Goal: Transaction & Acquisition: Purchase product/service

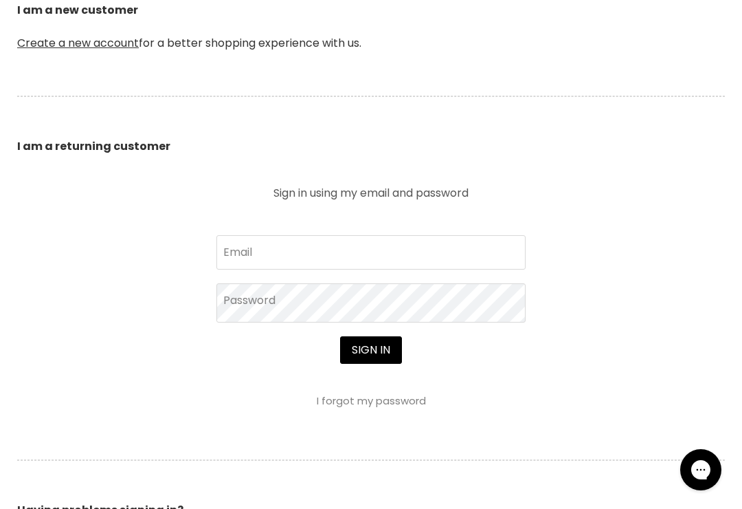
scroll to position [449, 0]
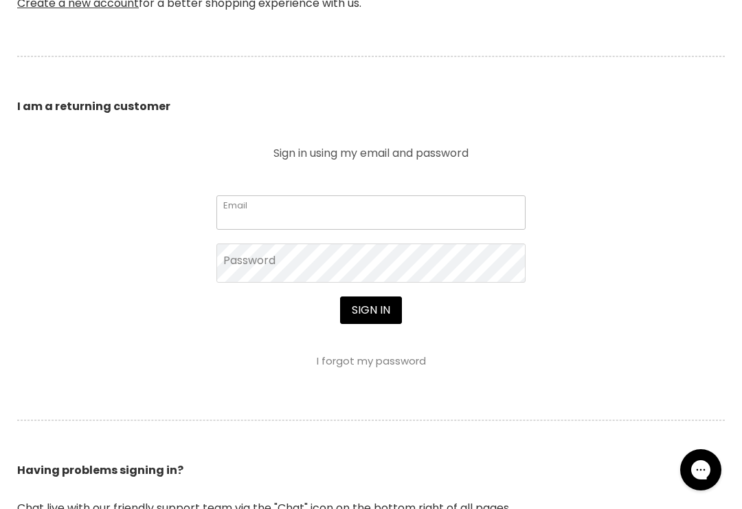
click at [438, 214] on input "Email" at bounding box center [371, 212] width 309 height 34
type input "[EMAIL_ADDRESS][DOMAIN_NAME]"
click at [371, 312] on button "Sign in" at bounding box center [371, 309] width 62 height 27
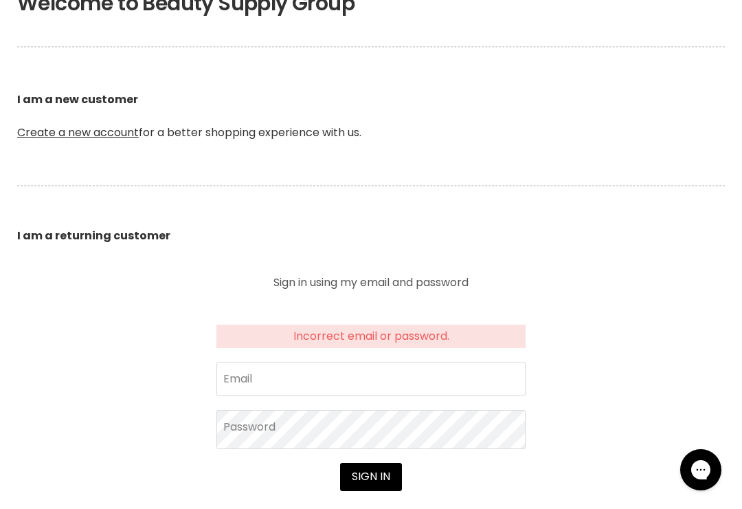
scroll to position [372, 0]
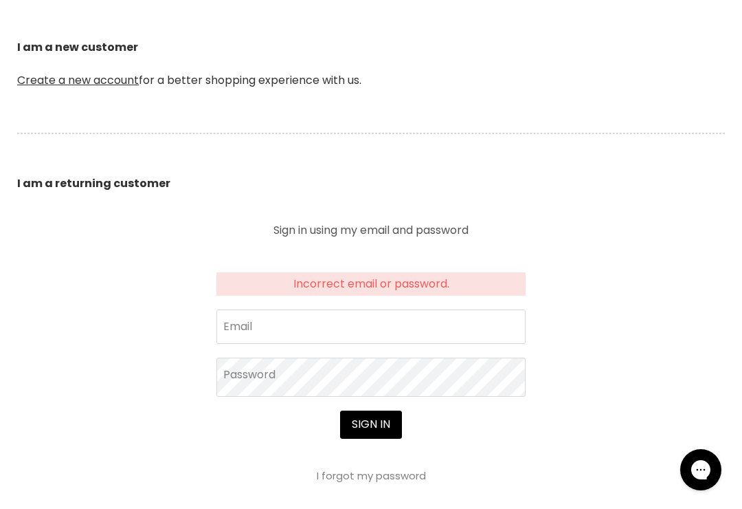
click at [641, 345] on section "Welcome to Beauty Supply Group I am a new customer Create a new account for a b…" at bounding box center [371, 313] width 742 height 791
click at [460, 324] on input "Email" at bounding box center [371, 326] width 309 height 34
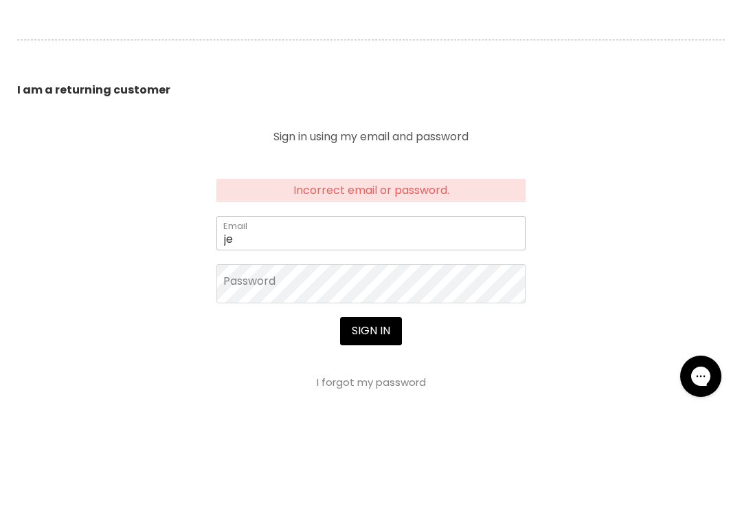
type input "j"
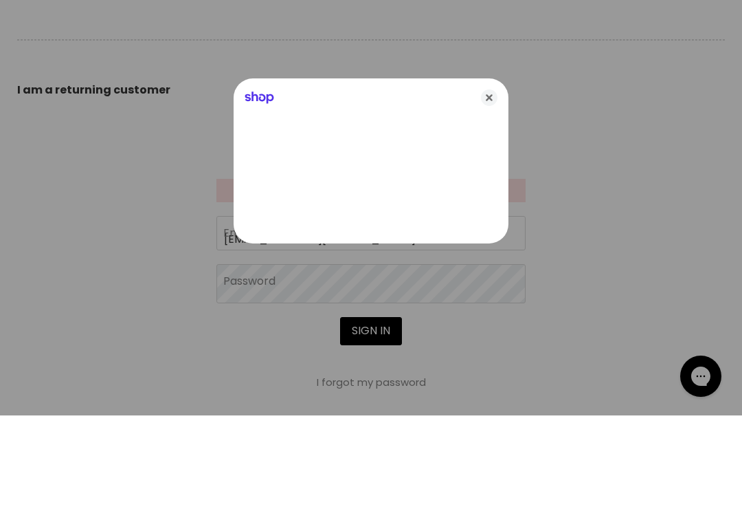
type input "thebrowroom@live.com.au"
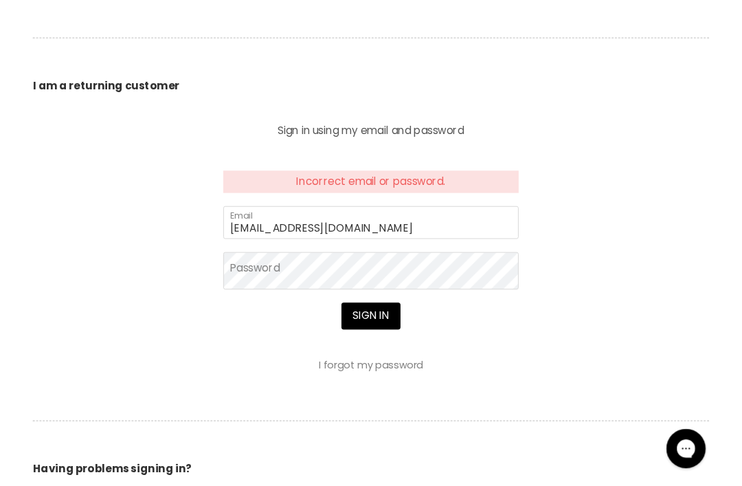
scroll to position [465, 0]
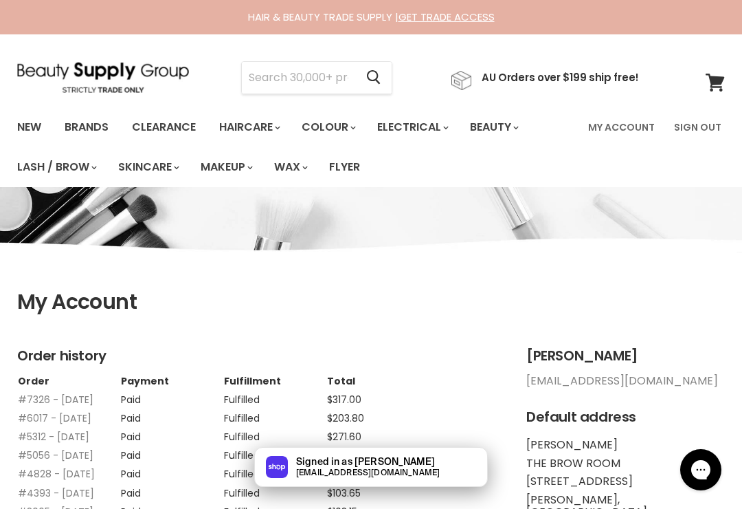
click at [707, 83] on icon at bounding box center [715, 83] width 19 height 18
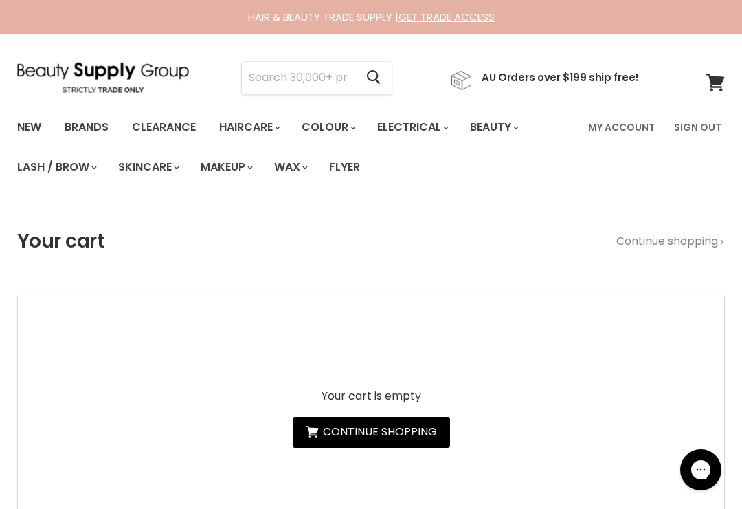
click at [342, 79] on input "Search" at bounding box center [298, 78] width 113 height 32
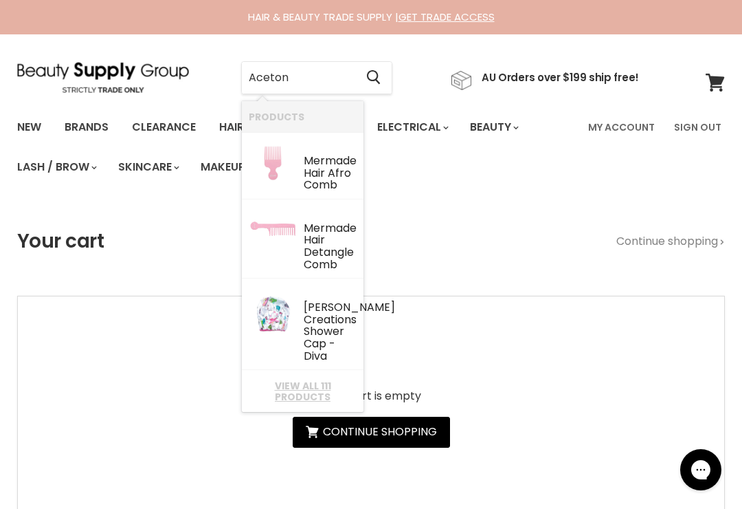
type input "Acetone"
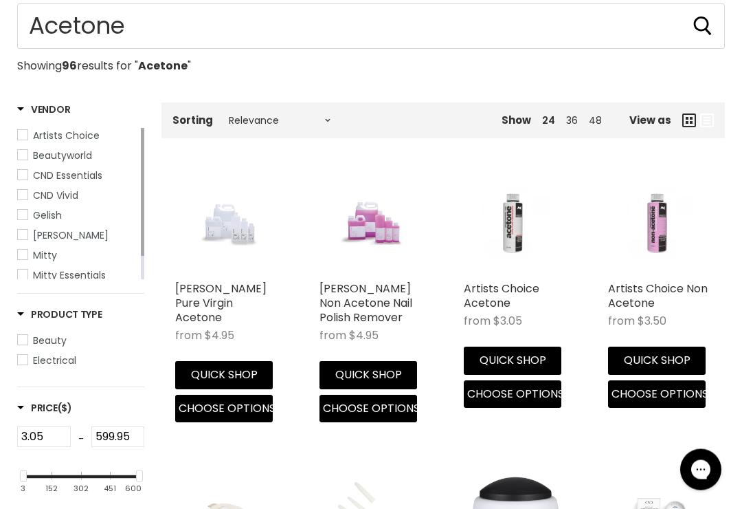
scroll to position [203, 0]
click at [241, 362] on button "Quick shop" at bounding box center [224, 374] width 98 height 27
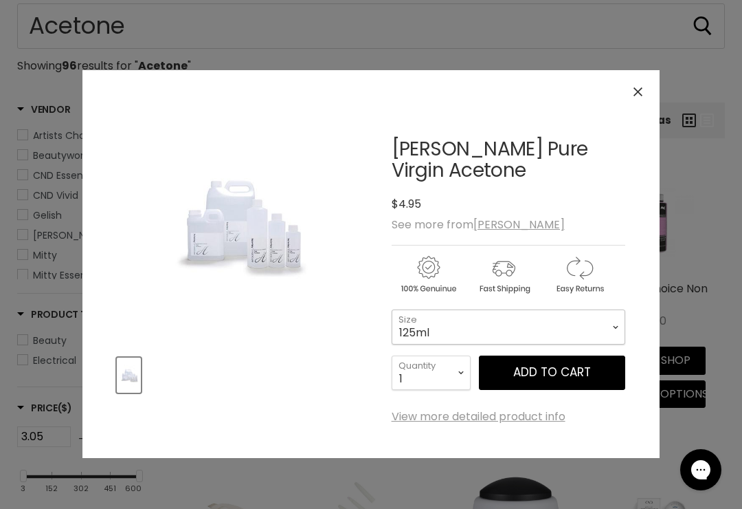
click at [544, 331] on select "125ml 250ml 500ml 1 Litre" at bounding box center [509, 326] width 234 height 34
select select "1 Litre"
click at [635, 97] on button "Close" at bounding box center [639, 92] width 30 height 30
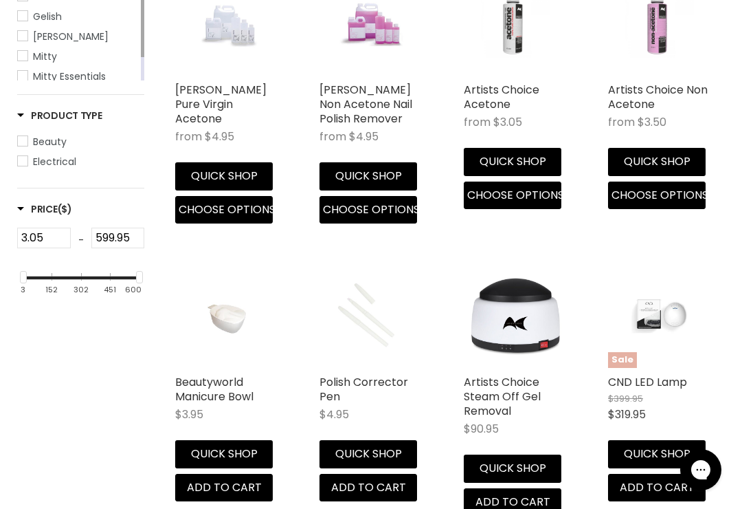
scroll to position [372, 0]
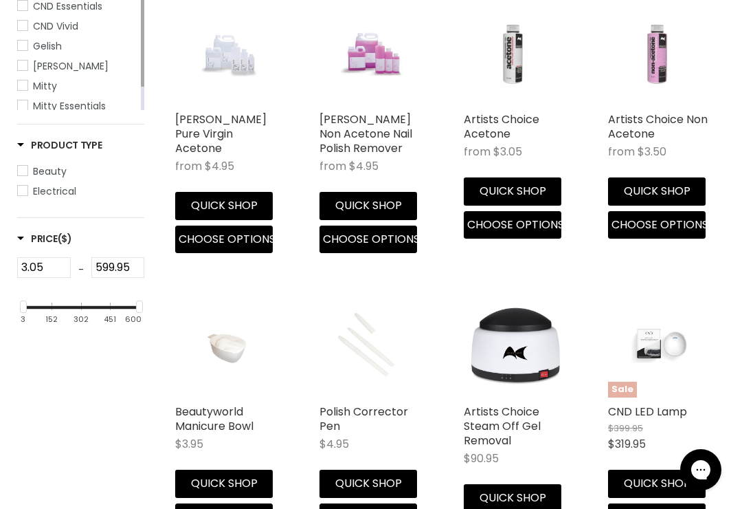
click at [535, 189] on button "Quick shop" at bounding box center [513, 190] width 98 height 27
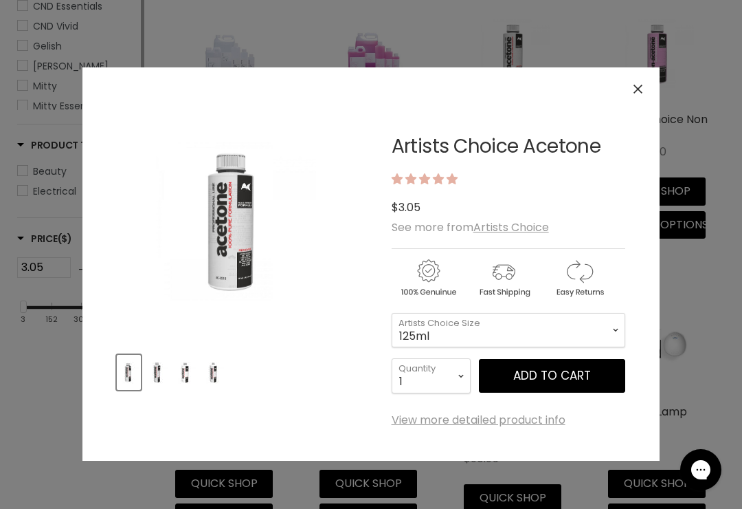
click at [547, 333] on select "125ml 250ml 500ml 1 Litre" at bounding box center [509, 330] width 234 height 34
select select "1 Litre"
click at [558, 381] on button "Add to cart" at bounding box center [552, 376] width 146 height 34
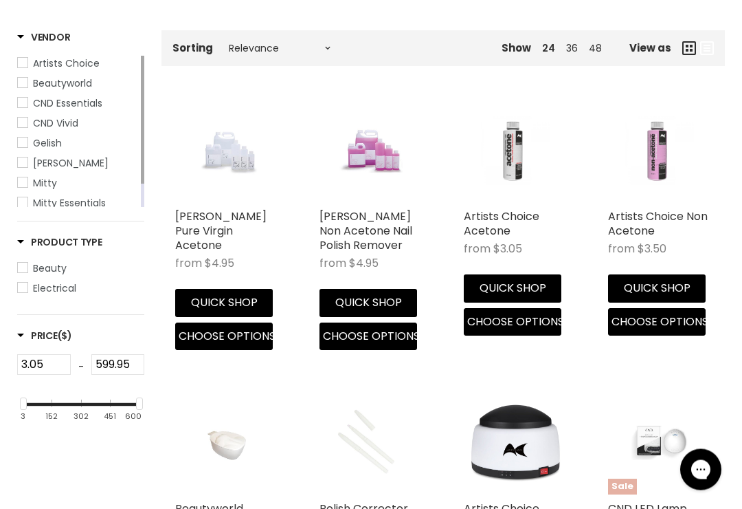
scroll to position [274, 0]
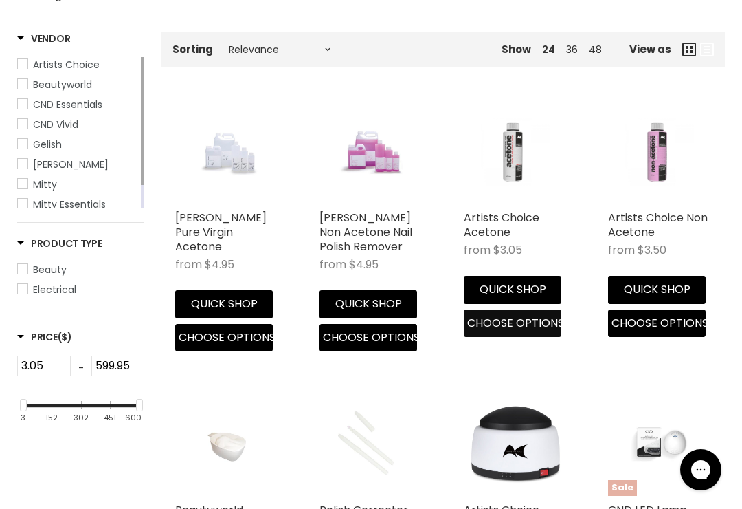
click at [531, 328] on span "Choose options" at bounding box center [515, 323] width 97 height 16
select select "1 Litre"
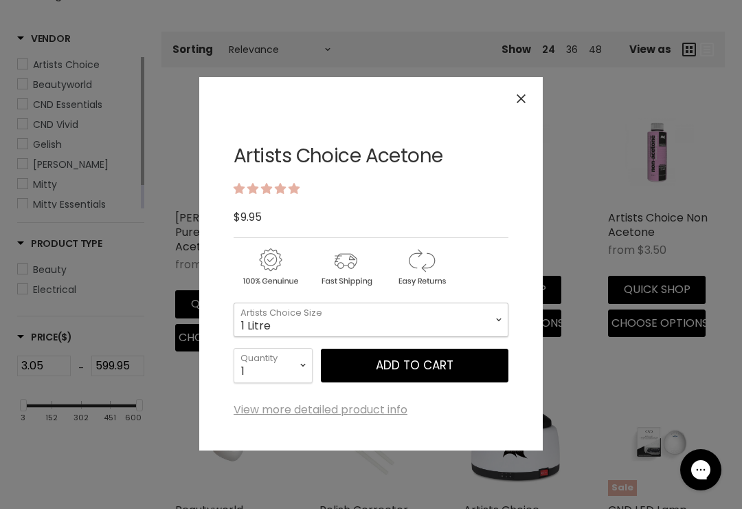
click at [496, 321] on select "125ml 250ml 500ml 1 Litre" at bounding box center [371, 319] width 275 height 34
click at [519, 101] on icon "Close" at bounding box center [521, 98] width 9 height 9
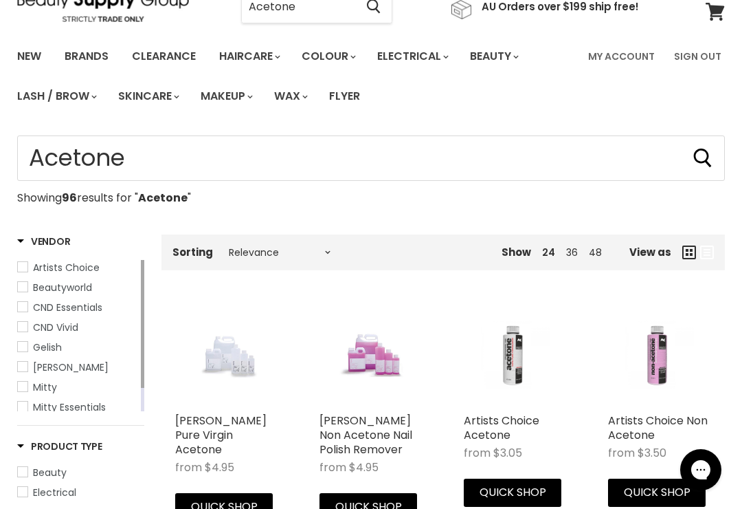
scroll to position [0, 0]
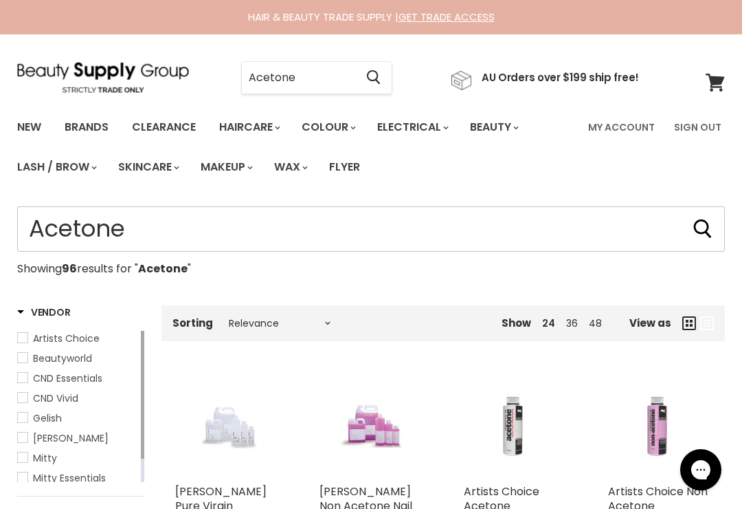
click at [487, 231] on input "Acetone" at bounding box center [371, 228] width 708 height 45
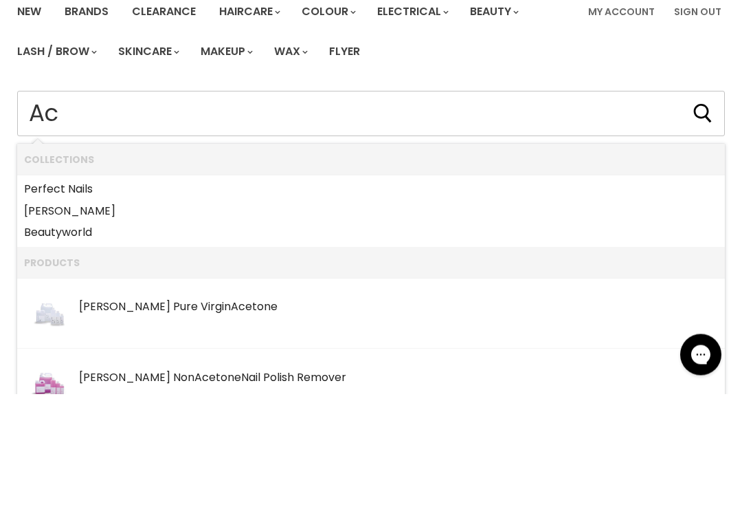
type input "A"
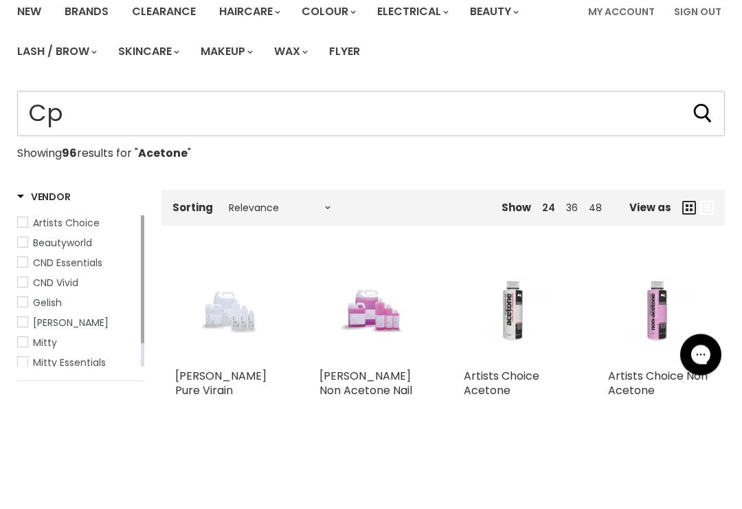
type input "Cpr"
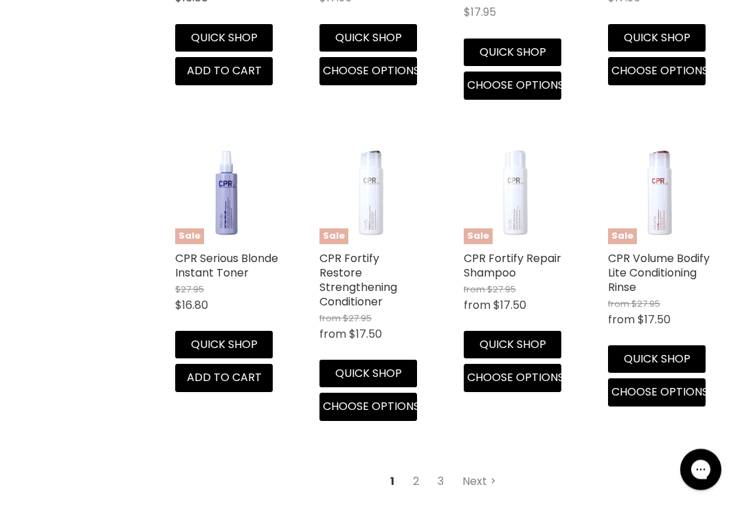
scroll to position [1738, 0]
click at [422, 469] on link "2" at bounding box center [416, 481] width 21 height 25
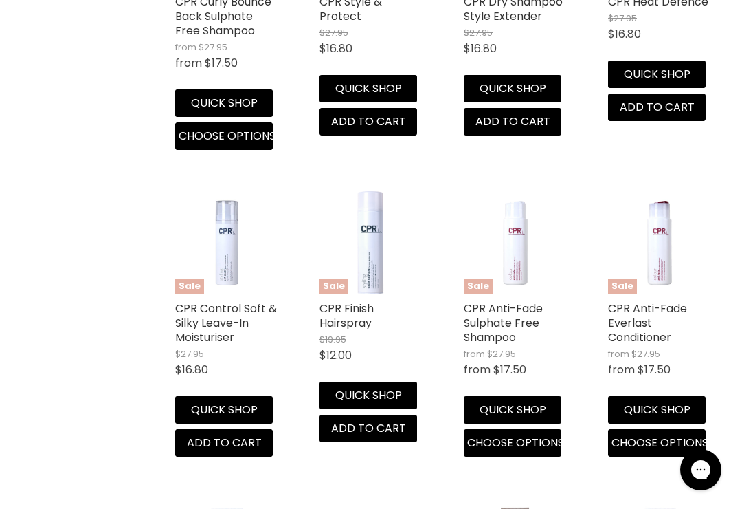
scroll to position [1437, 0]
click at [395, 382] on button "Quick shop" at bounding box center [369, 395] width 98 height 27
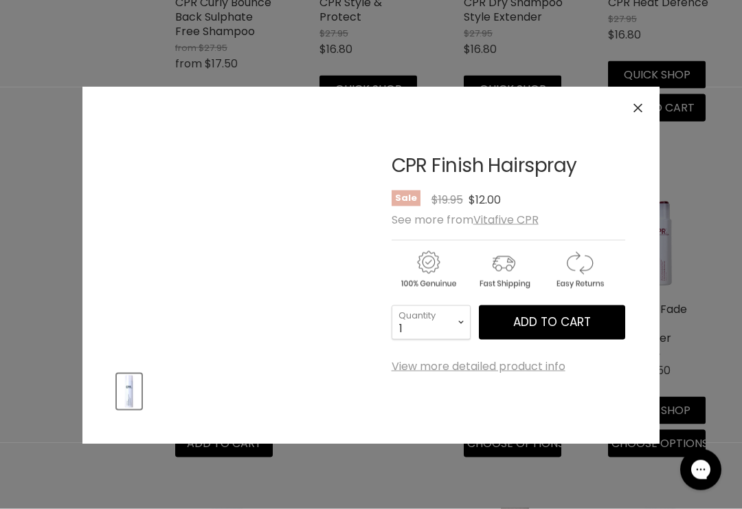
scroll to position [1438, 0]
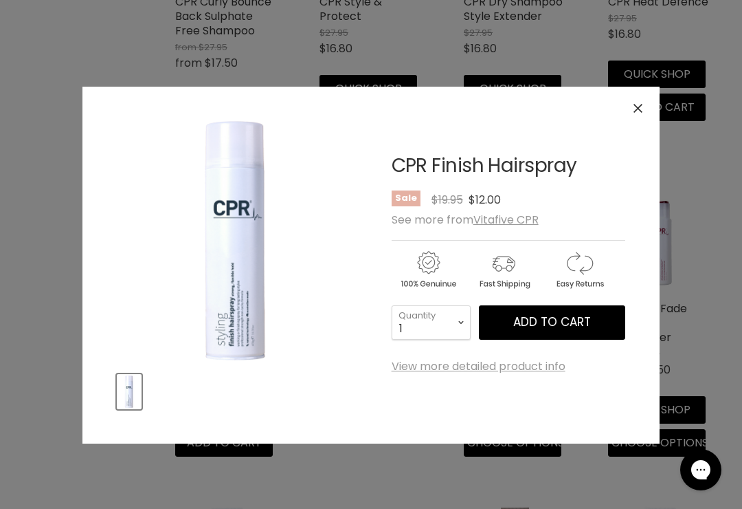
click at [568, 322] on span "Add to cart" at bounding box center [553, 321] width 78 height 16
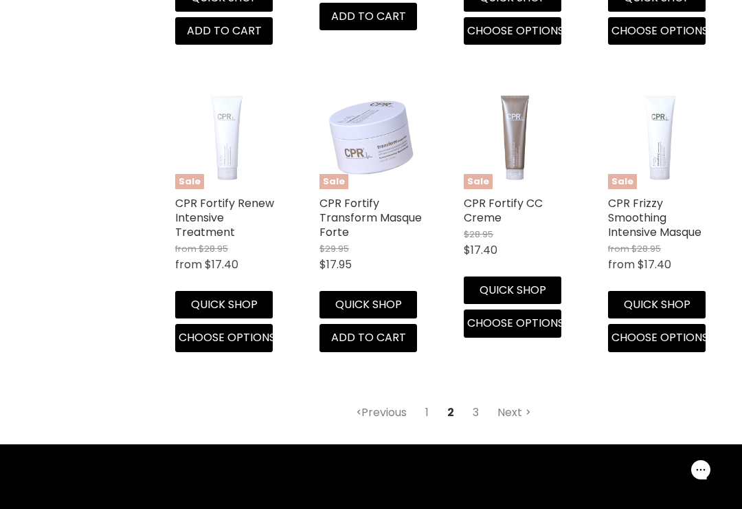
click at [477, 404] on link "3" at bounding box center [475, 412] width 21 height 25
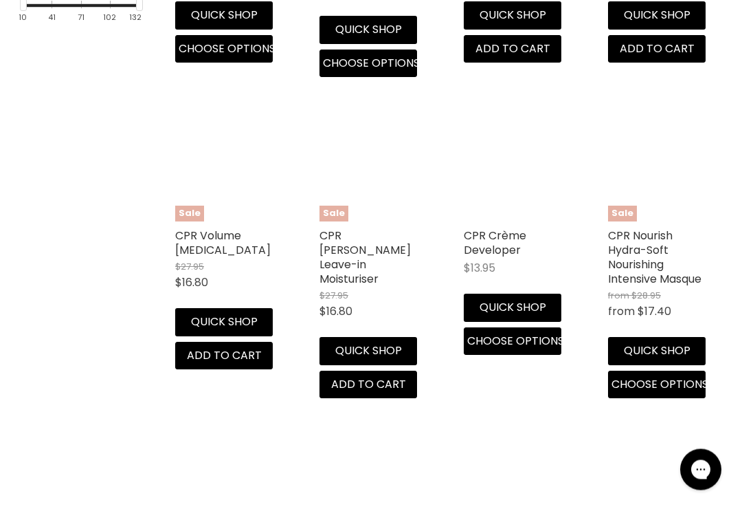
scroll to position [594, 0]
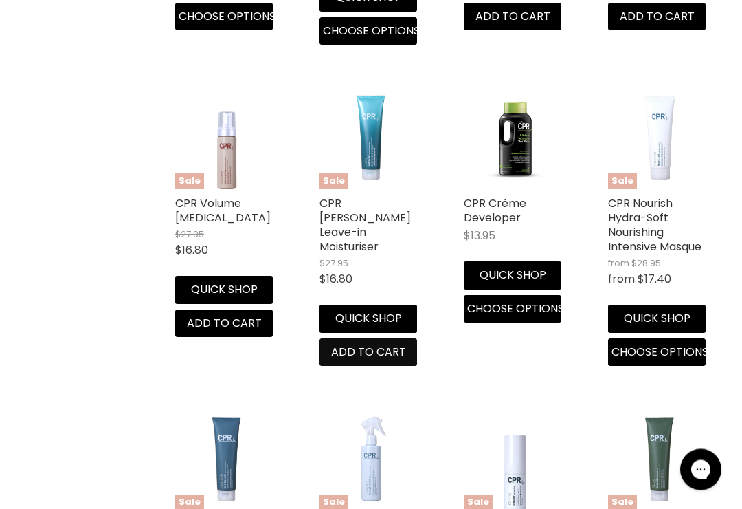
click at [398, 344] on span "Add to cart" at bounding box center [368, 352] width 75 height 16
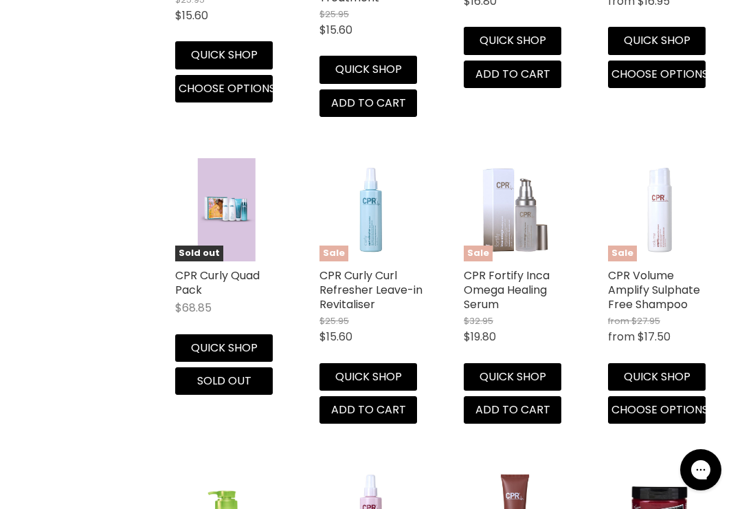
scroll to position [1265, 0]
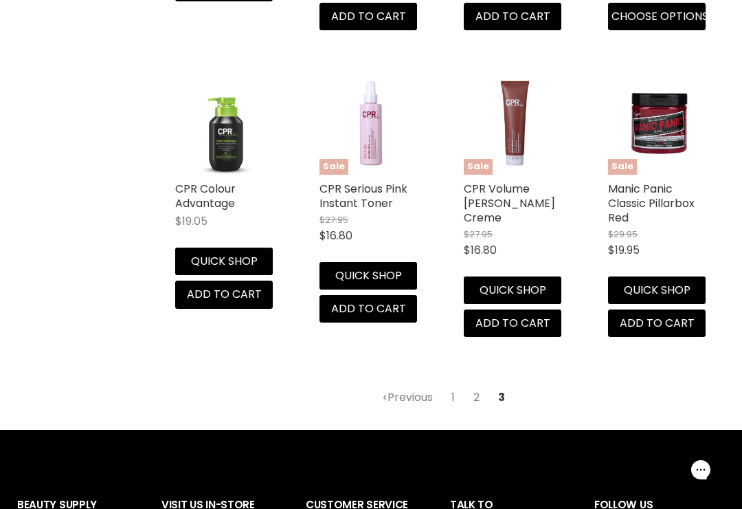
click at [457, 390] on link "1" at bounding box center [453, 397] width 19 height 25
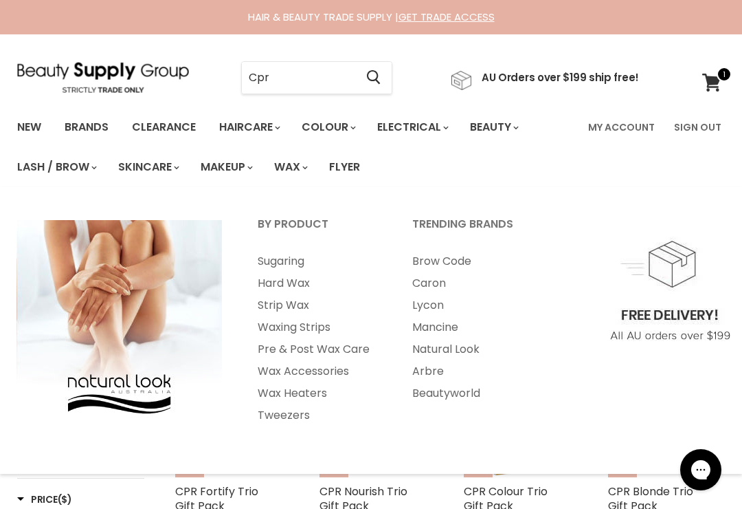
click at [289, 291] on link "Hard Wax" at bounding box center [317, 283] width 152 height 22
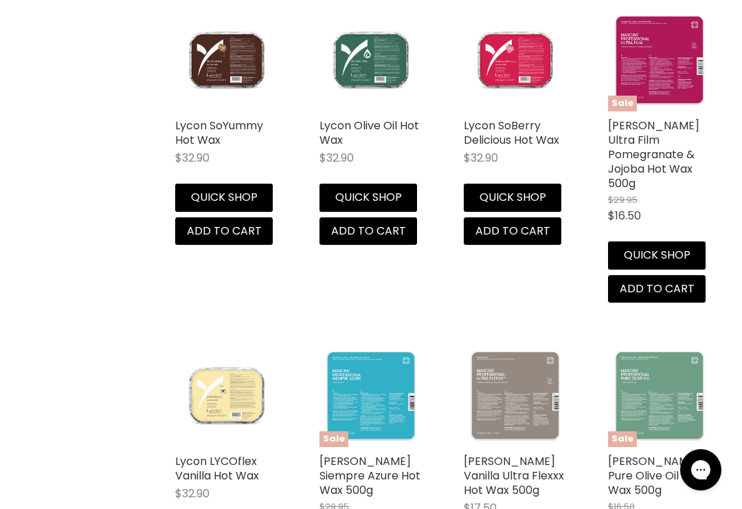
scroll to position [3116, 0]
click at [531, 223] on span "Add to cart" at bounding box center [513, 231] width 75 height 16
click at [511, 223] on span "Add to cart" at bounding box center [513, 231] width 75 height 16
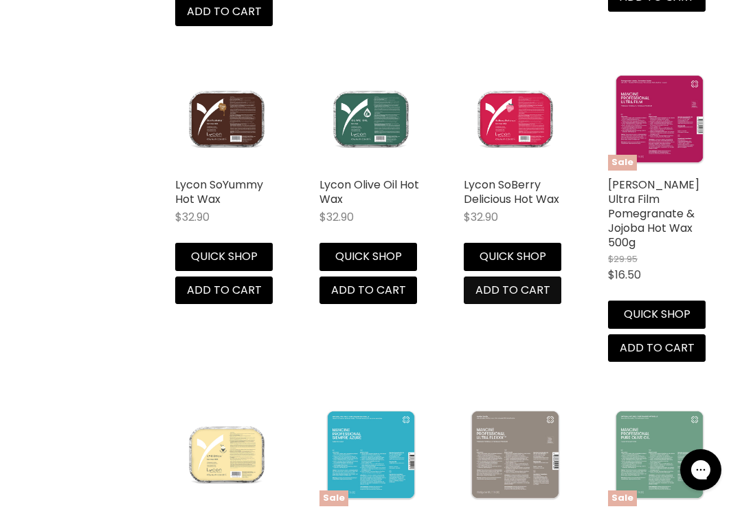
scroll to position [3042, 0]
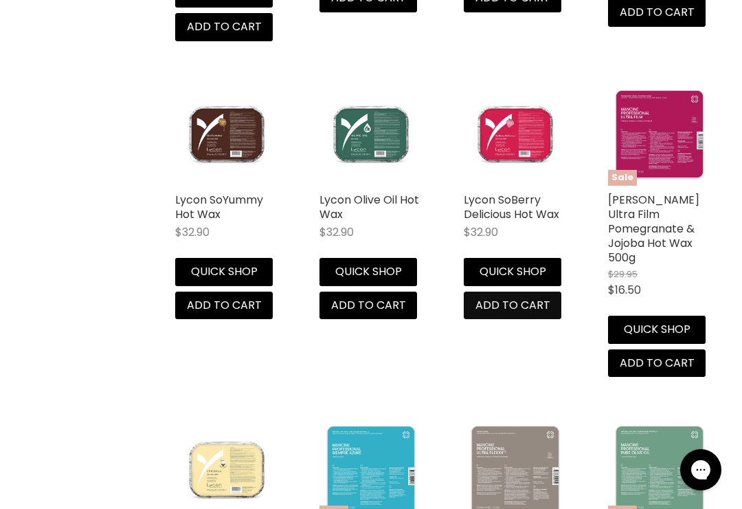
click at [512, 297] on span "Add to cart" at bounding box center [513, 305] width 75 height 16
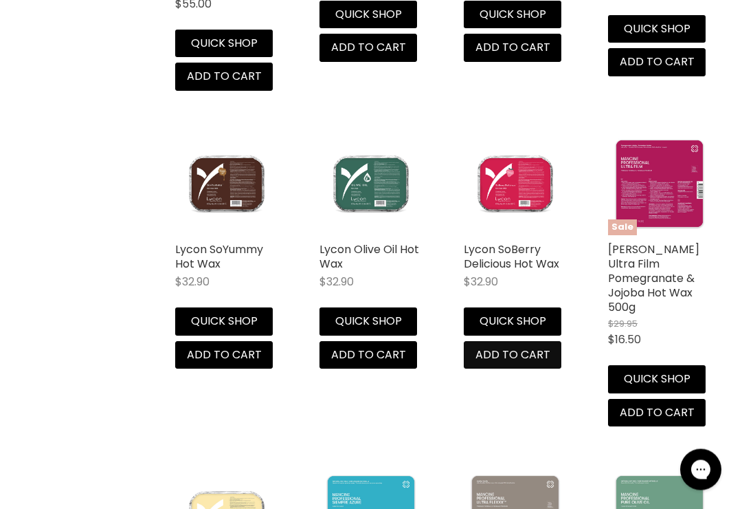
scroll to position [2993, 0]
click at [522, 159] on img "Main content" at bounding box center [515, 183] width 103 height 103
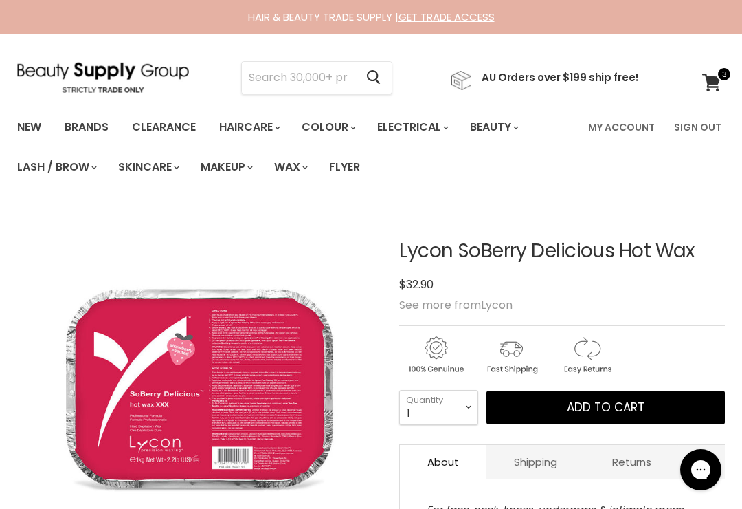
click at [578, 401] on span "Add to cart" at bounding box center [606, 407] width 78 height 16
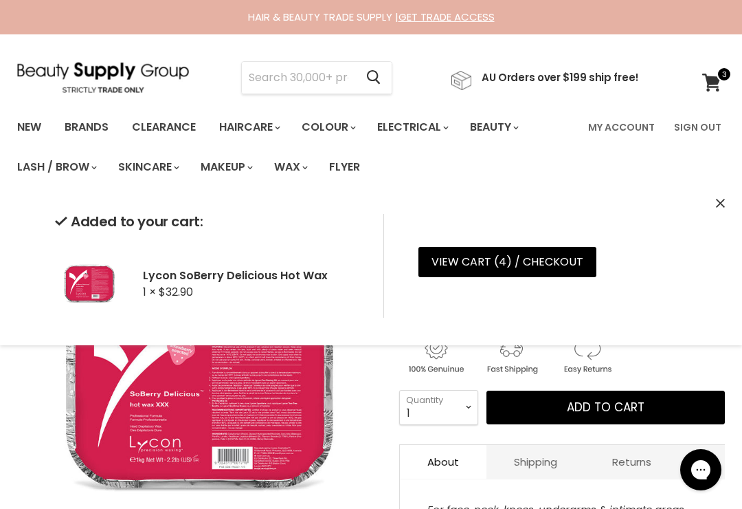
click at [710, 208] on div "Added to your cart: Lycon SoBerry Delicious Hot Wax 1 × $32.90 View cart ( 4 ) …" at bounding box center [371, 265] width 742 height 159
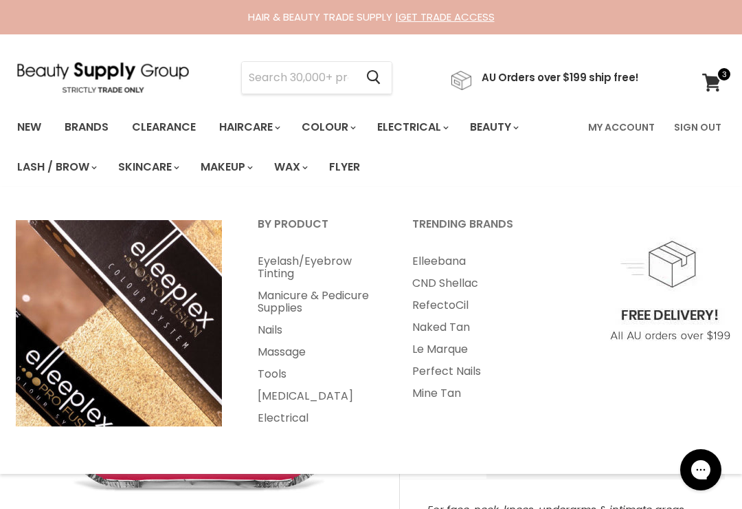
click at [308, 306] on link "Manicure & Pedicure Supplies" at bounding box center [317, 302] width 152 height 34
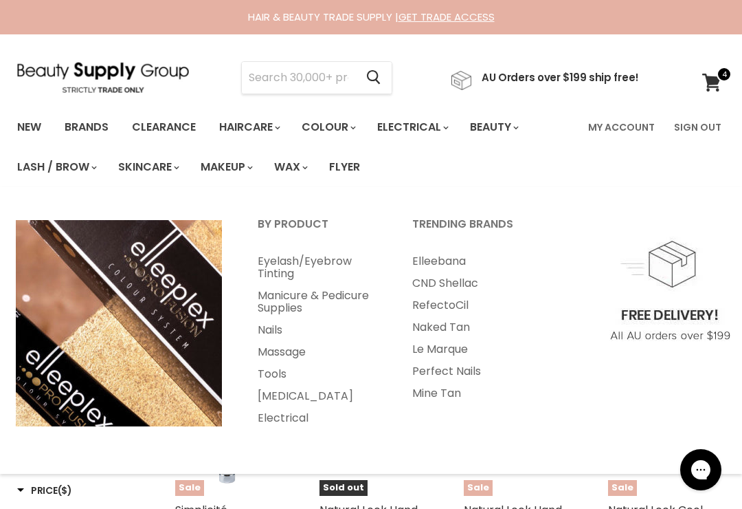
click at [276, 329] on link "Nails" at bounding box center [317, 330] width 152 height 22
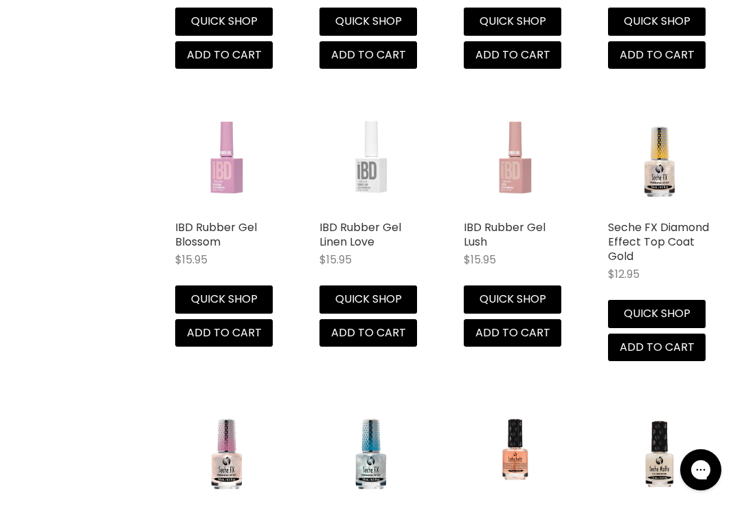
scroll to position [3161, 0]
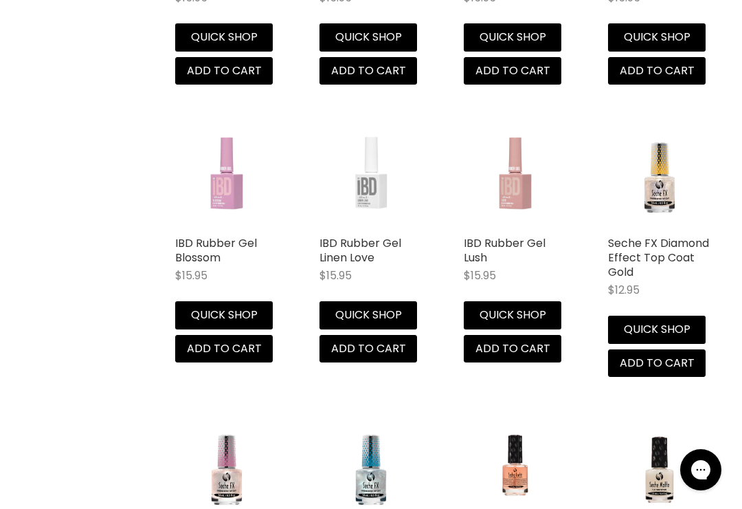
click at [375, 243] on link "IBD Rubber Gel Linen Love" at bounding box center [361, 250] width 82 height 30
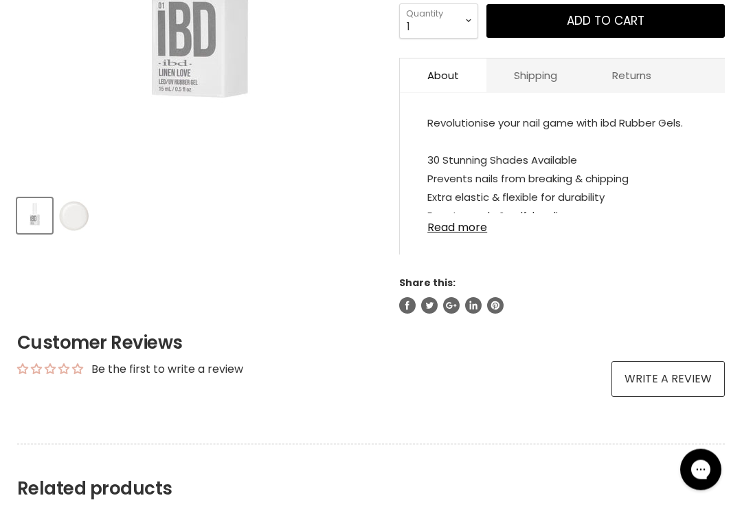
scroll to position [386, 0]
click at [467, 230] on link "Read more" at bounding box center [563, 223] width 270 height 21
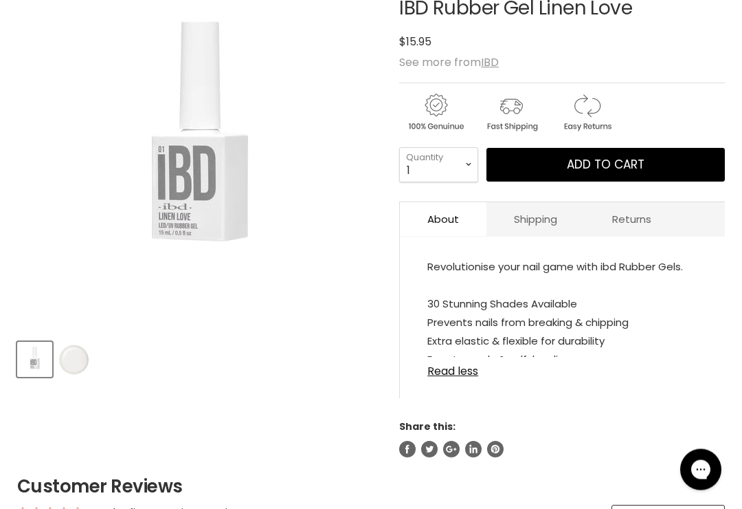
scroll to position [0, 0]
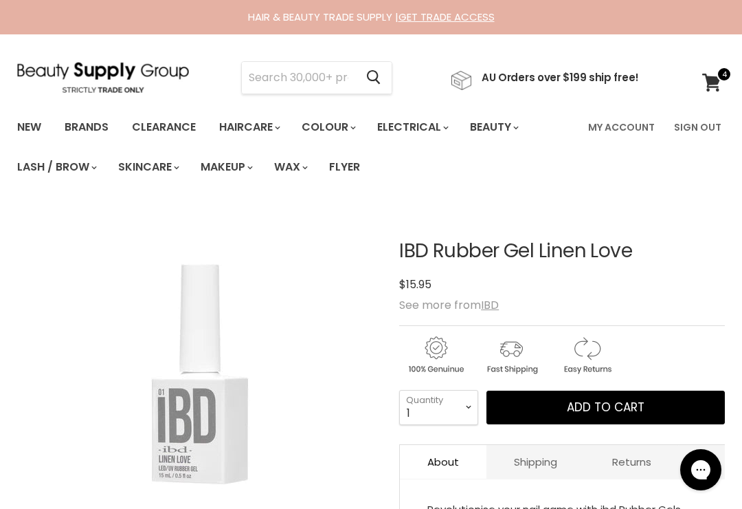
click at [315, 83] on input "Search" at bounding box center [298, 78] width 113 height 32
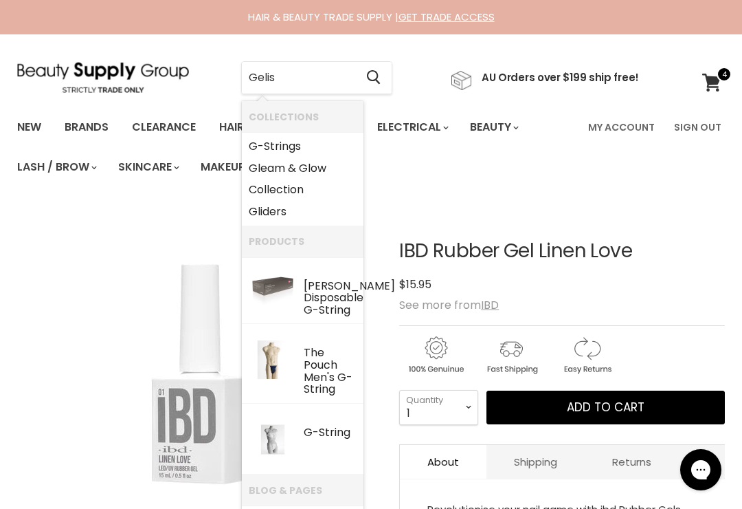
type input "Gelish"
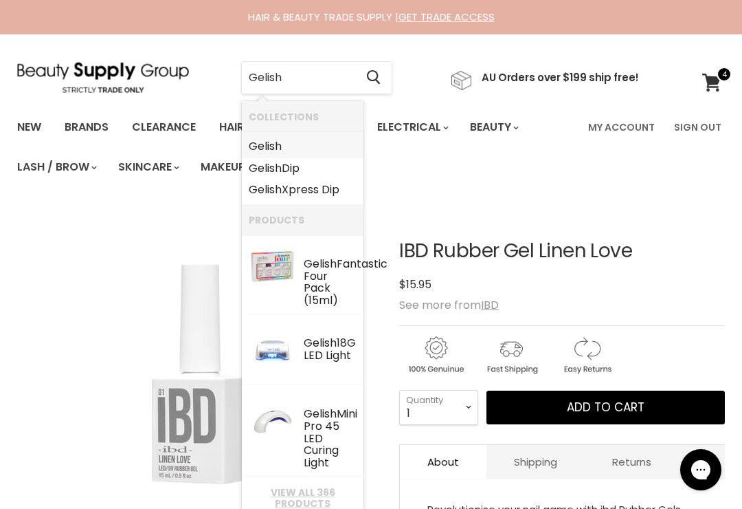
click at [281, 146] on b "Gelish" at bounding box center [265, 146] width 33 height 16
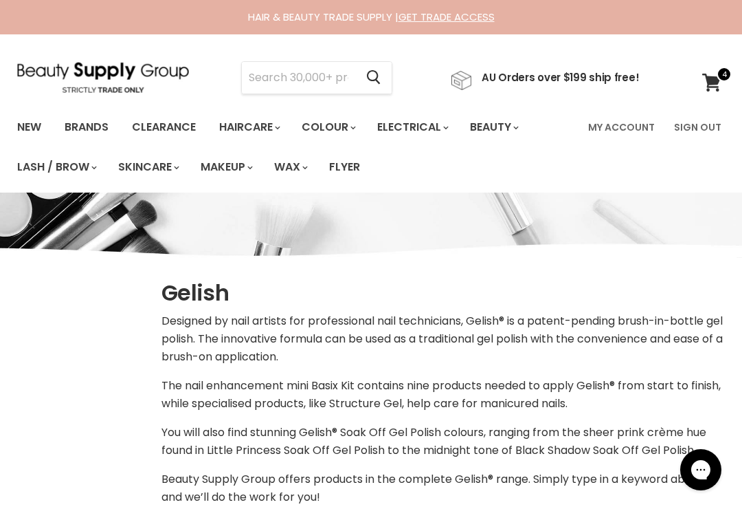
select select "manual"
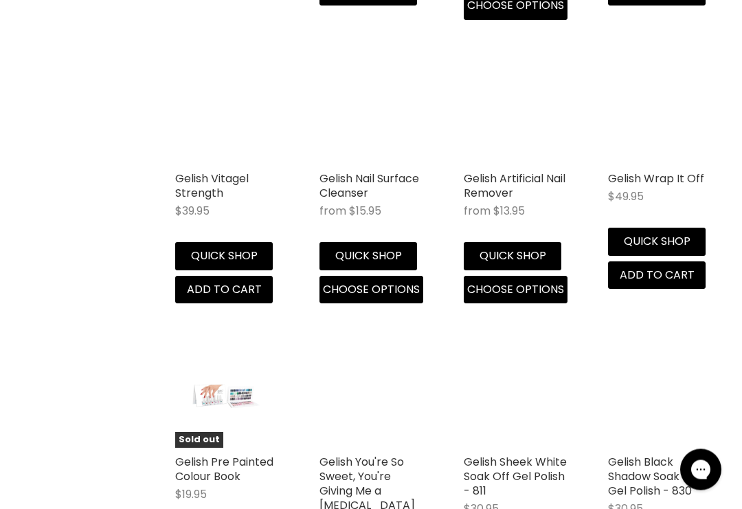
scroll to position [1396, 0]
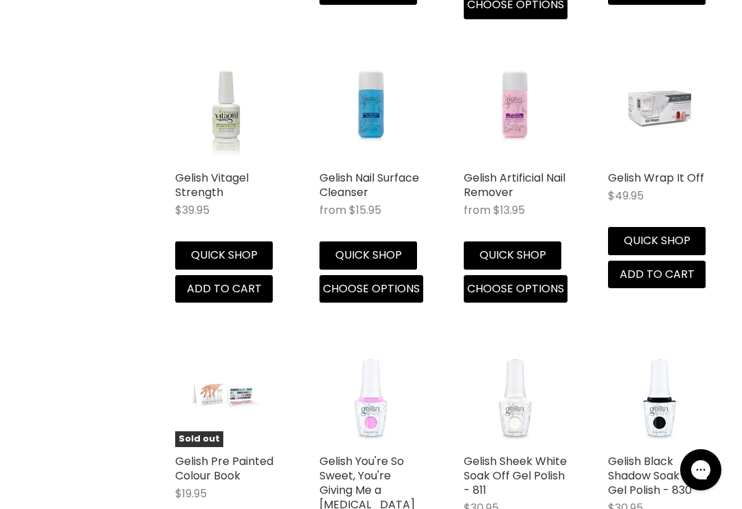
click at [387, 291] on span "Choose options" at bounding box center [371, 288] width 97 height 16
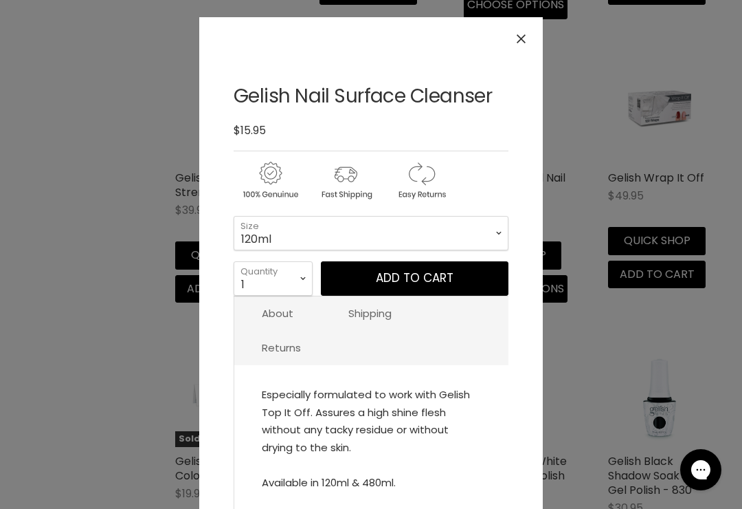
click at [490, 243] on select "120ml 480ml" at bounding box center [371, 233] width 275 height 34
click at [480, 240] on select "120ml 480ml" at bounding box center [371, 233] width 275 height 34
select select "120ml"
click at [459, 276] on button "Add to cart" at bounding box center [415, 278] width 188 height 34
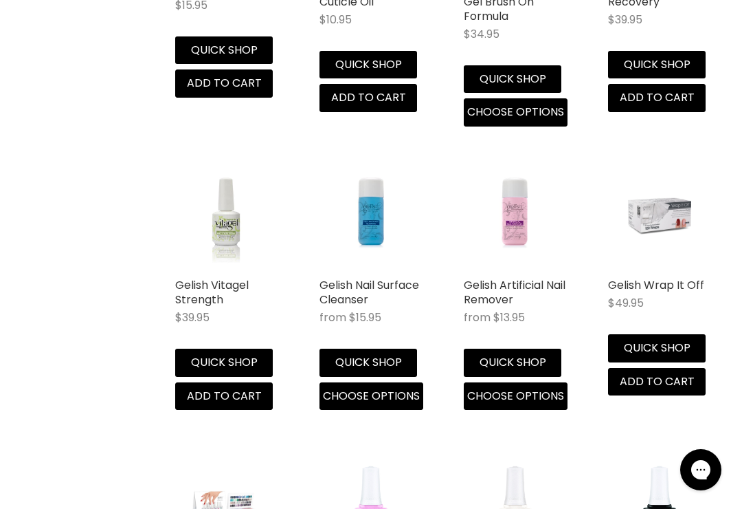
scroll to position [1295, 0]
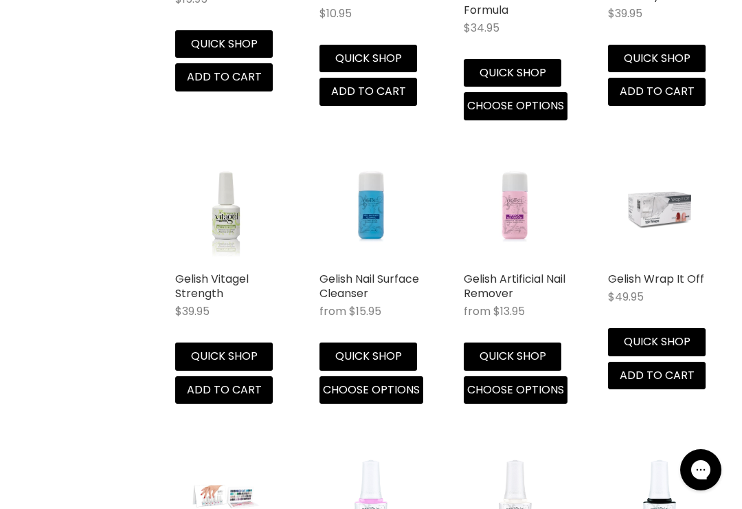
click at [533, 355] on button "Quick shop" at bounding box center [513, 355] width 98 height 27
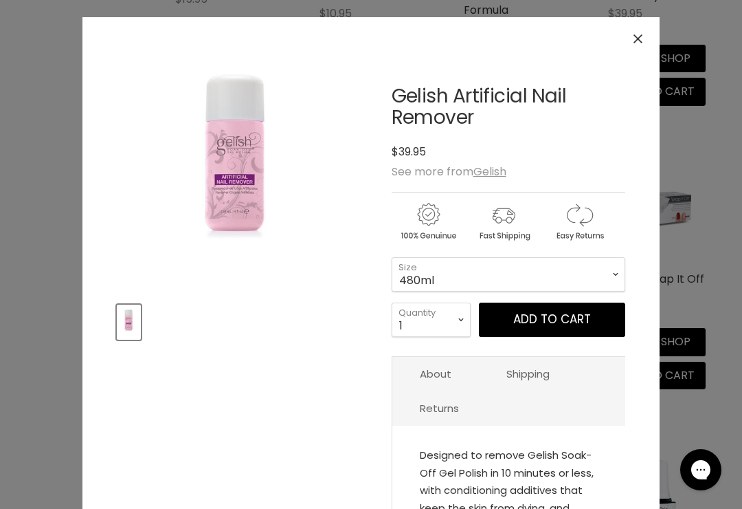
click at [577, 276] on select "120ml 480ml 960ml" at bounding box center [509, 274] width 234 height 34
click at [540, 267] on select "120ml 480ml 960ml" at bounding box center [509, 274] width 234 height 34
select select "480ml"
click at [641, 45] on button "Close" at bounding box center [639, 39] width 30 height 30
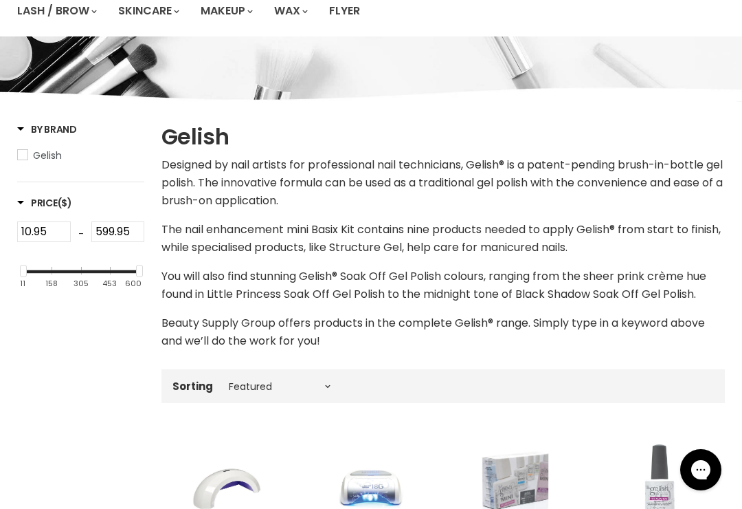
scroll to position [0, 0]
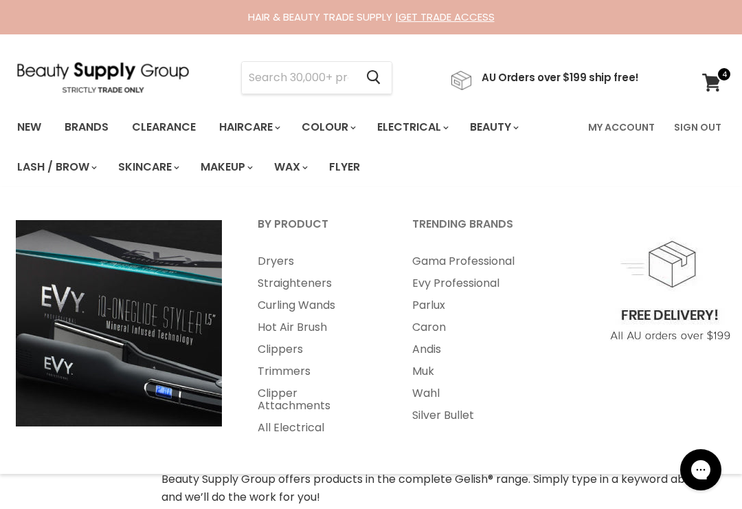
click at [320, 280] on link "Straighteners" at bounding box center [317, 283] width 152 height 22
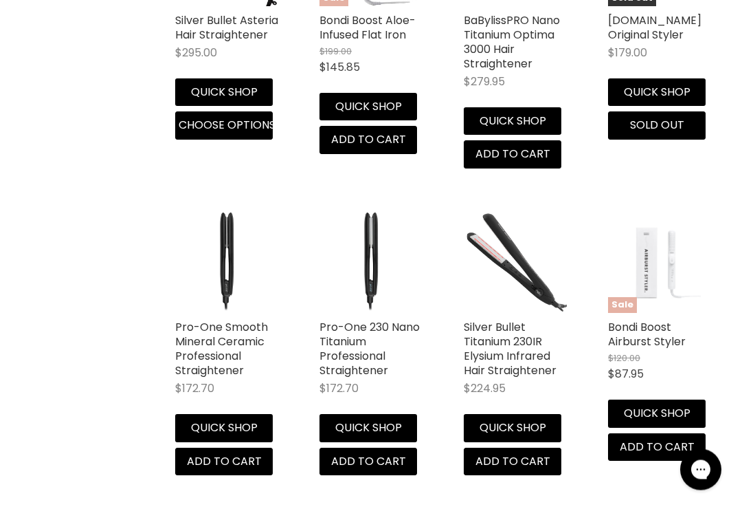
scroll to position [1089, 0]
click at [665, 280] on img "Main content" at bounding box center [660, 261] width 82 height 103
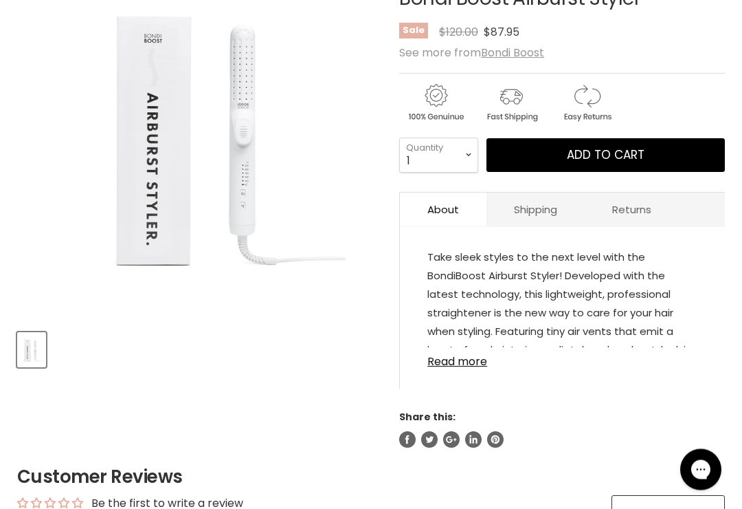
scroll to position [251, 0]
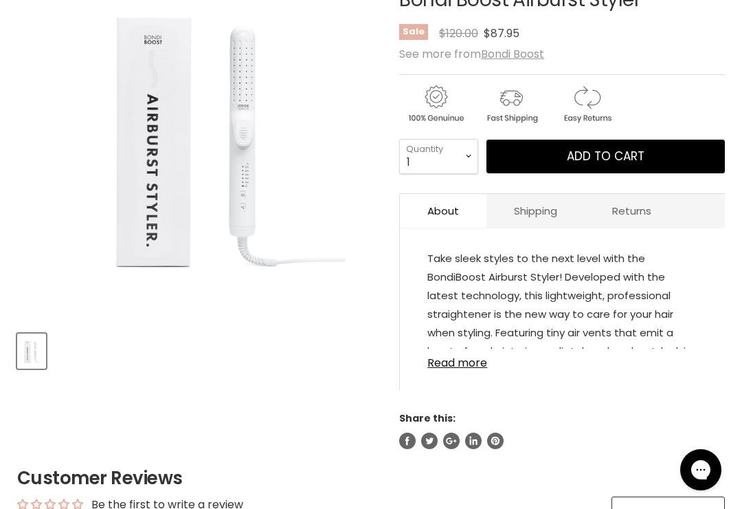
click at [474, 366] on link "Read more" at bounding box center [563, 359] width 270 height 21
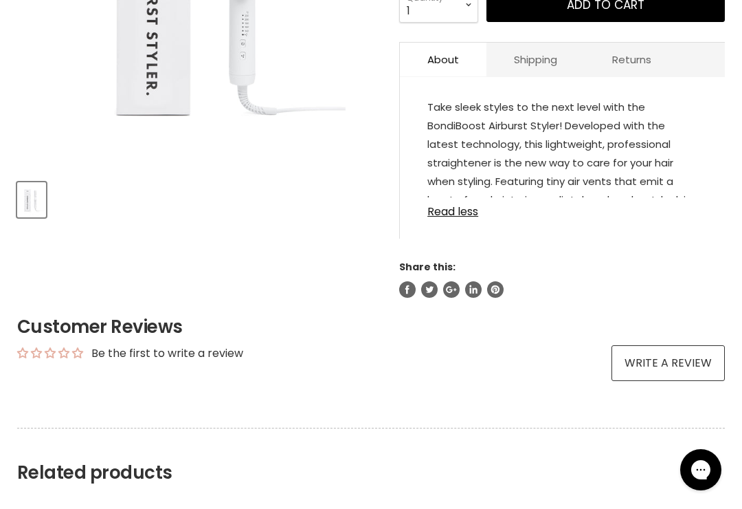
scroll to position [403, 0]
click at [450, 213] on link "Read less" at bounding box center [563, 207] width 270 height 21
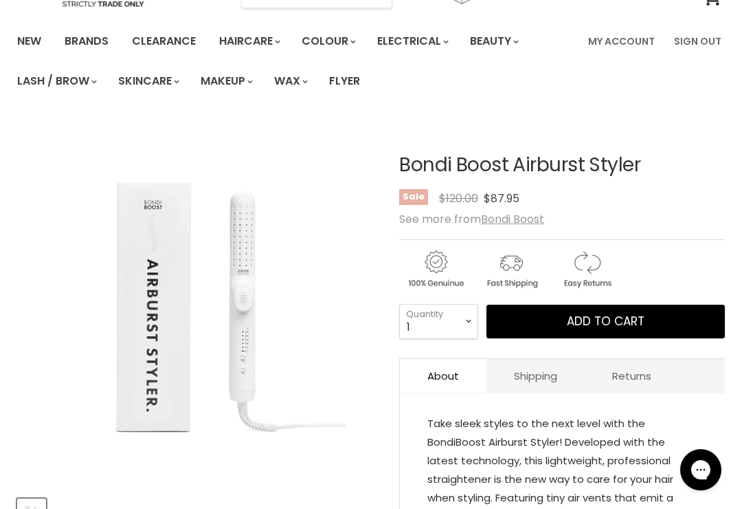
scroll to position [91, 0]
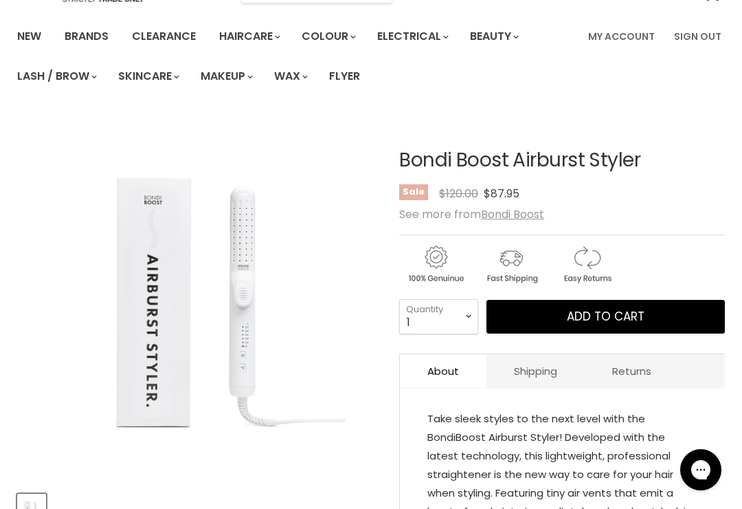
click at [594, 316] on span "Add to cart" at bounding box center [606, 316] width 78 height 16
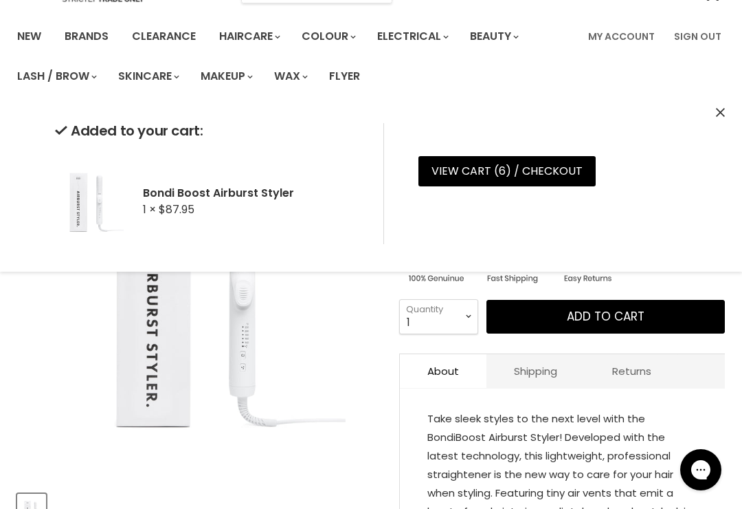
click at [272, 426] on img "Bondi Boost Airburst Styler image. Click or Scroll to Zoom." at bounding box center [162, 297] width 291 height 364
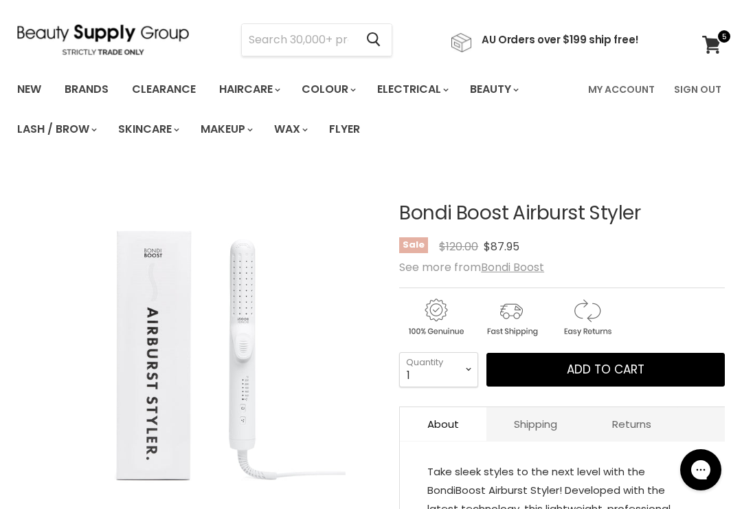
scroll to position [0, 0]
